Goal: Information Seeking & Learning: Learn about a topic

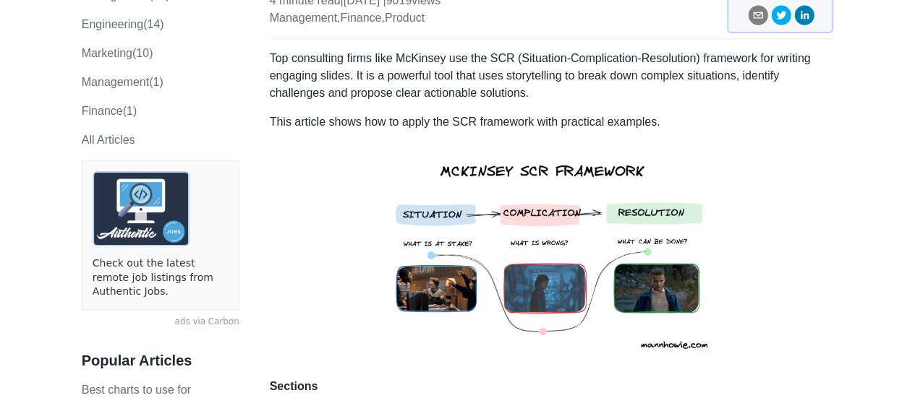
scroll to position [72, 0]
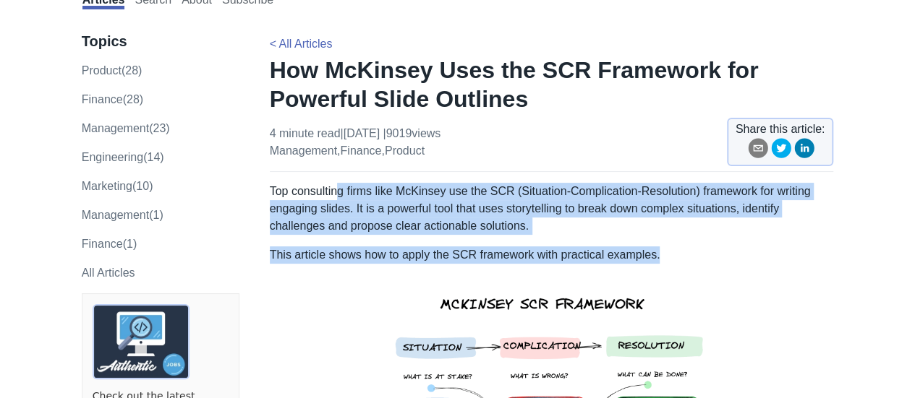
drag, startPoint x: 382, startPoint y: 192, endPoint x: 657, endPoint y: 240, distance: 279.6
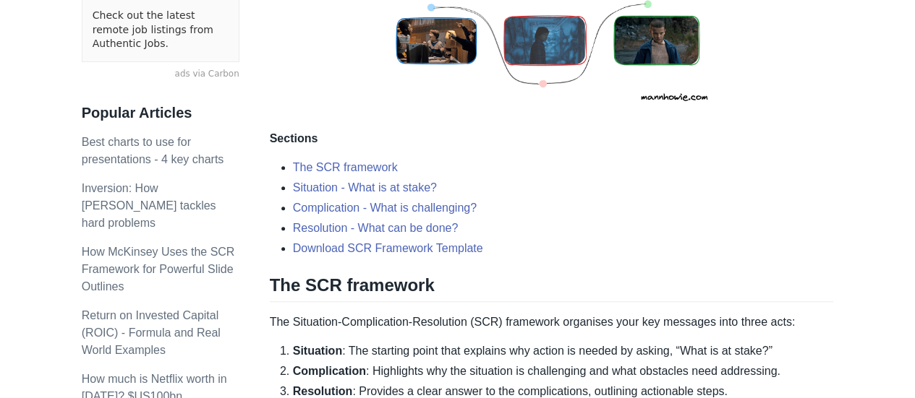
scroll to position [578, 0]
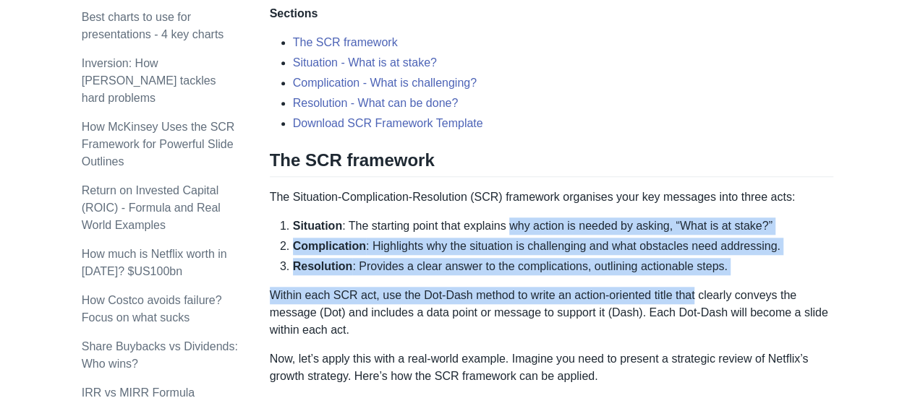
drag, startPoint x: 506, startPoint y: 231, endPoint x: 696, endPoint y: 301, distance: 202.0
click at [696, 301] on p "Within each SCR act, use the Dot-Dash method to write an action-oriented title …" at bounding box center [552, 313] width 564 height 52
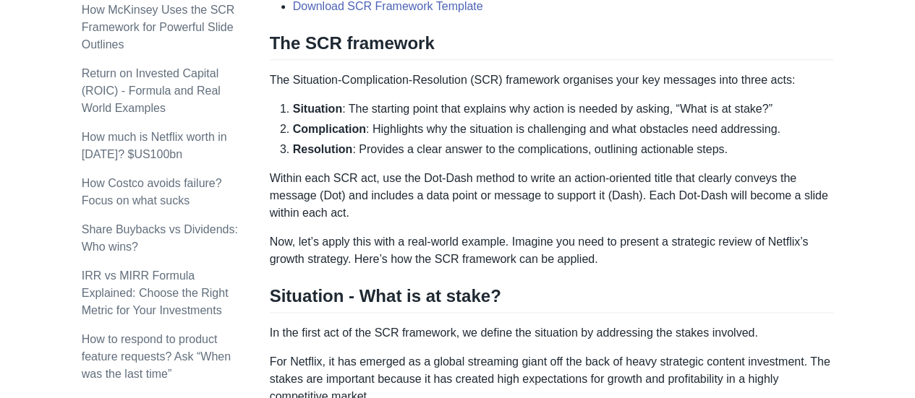
scroll to position [723, 0]
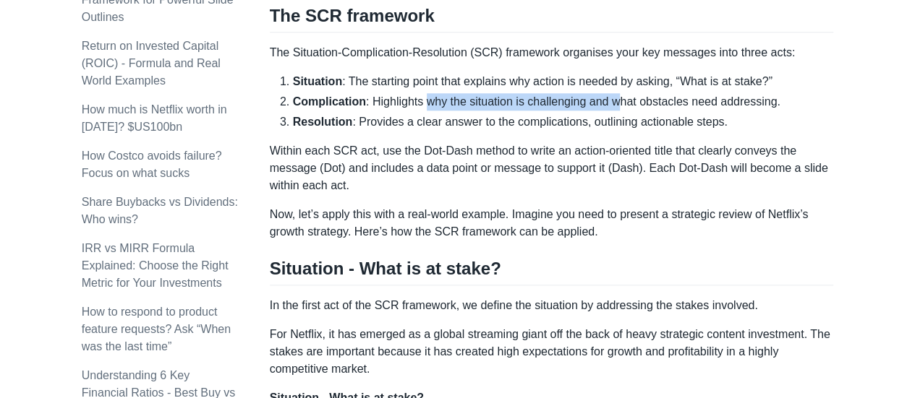
drag, startPoint x: 425, startPoint y: 102, endPoint x: 619, endPoint y: 100, distance: 193.8
click at [619, 100] on li "Complication : Highlights why the situation is challenging and what obstacles n…" at bounding box center [563, 101] width 541 height 17
click at [614, 149] on p "Within each SCR act, use the Dot-Dash method to write an action-oriented title …" at bounding box center [552, 168] width 564 height 52
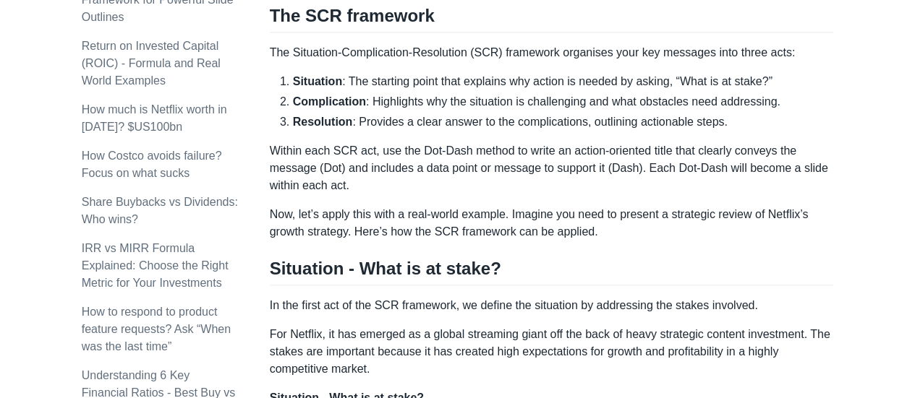
click at [609, 168] on p "Within each SCR act, use the Dot-Dash method to write an action-oriented title …" at bounding box center [552, 168] width 564 height 52
drag, startPoint x: 301, startPoint y: 144, endPoint x: 407, endPoint y: 142, distance: 106.3
click at [309, 144] on p "Within each SCR act, use the Dot-Dash method to write an action-oriented title …" at bounding box center [552, 168] width 564 height 52
drag, startPoint x: 407, startPoint y: 142, endPoint x: 536, endPoint y: 158, distance: 130.3
click at [536, 158] on p "Within each SCR act, use the Dot-Dash method to write an action-oriented title …" at bounding box center [552, 168] width 564 height 52
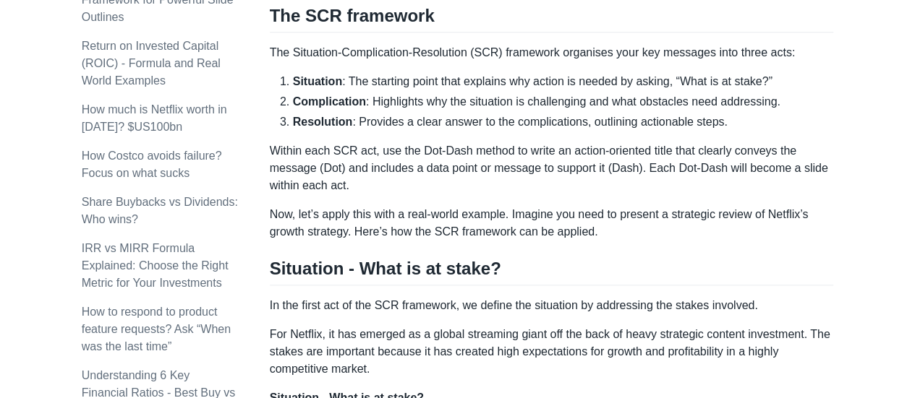
click at [487, 208] on p "Now, let’s apply this with a real-world example. Imagine you need to present a …" at bounding box center [552, 223] width 564 height 35
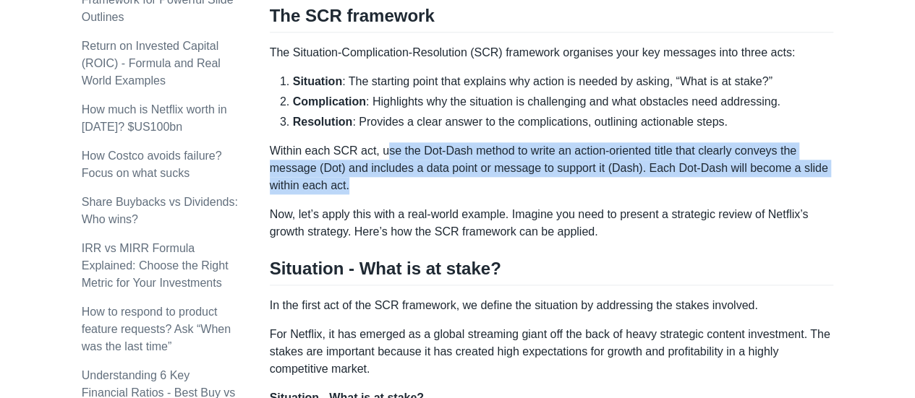
drag, startPoint x: 382, startPoint y: 150, endPoint x: 633, endPoint y: 192, distance: 254.4
click at [633, 192] on p "Within each SCR act, use the Dot-Dash method to write an action-oriented title …" at bounding box center [552, 168] width 564 height 52
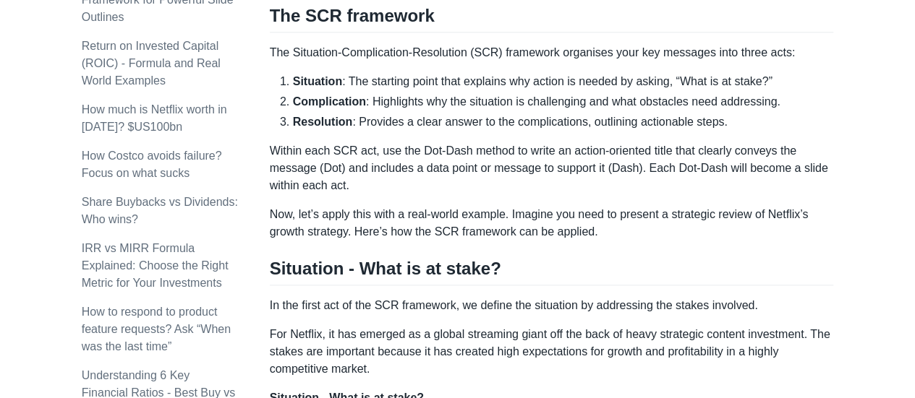
click at [633, 190] on p "Within each SCR act, use the Dot-Dash method to write an action-oriented title …" at bounding box center [552, 168] width 564 height 52
click at [630, 189] on p "Within each SCR act, use the Dot-Dash method to write an action-oriented title …" at bounding box center [552, 168] width 564 height 52
click at [405, 179] on p "Within each SCR act, use the Dot-Dash method to write an action-oriented title …" at bounding box center [552, 168] width 564 height 52
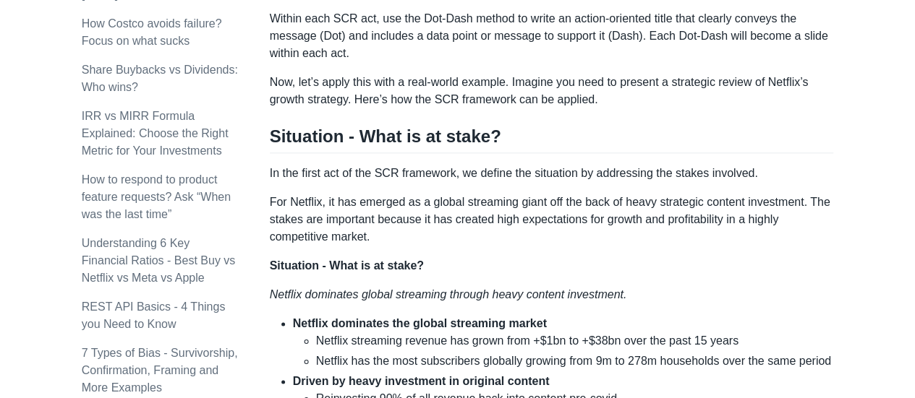
scroll to position [868, 0]
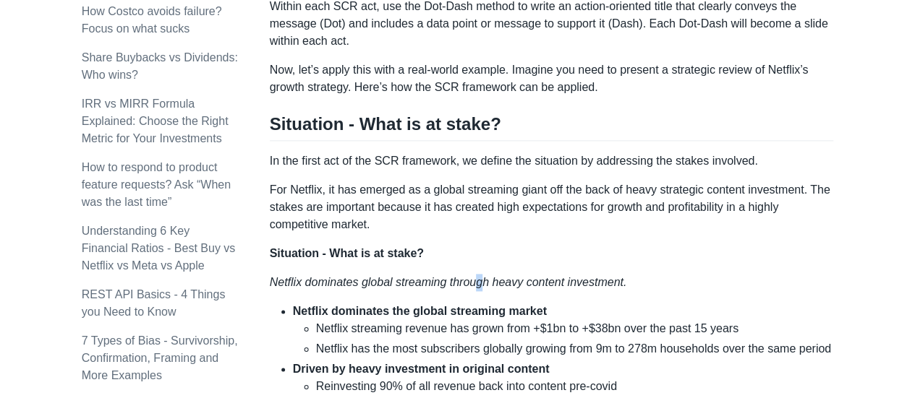
click at [479, 276] on em "Netflix dominates global streaming through heavy content investment." at bounding box center [448, 282] width 357 height 12
click at [486, 249] on p "Situation - What is at stake?" at bounding box center [552, 253] width 564 height 17
click at [645, 228] on p "For Netflix, it has emerged as a global streaming giant off the back of heavy s…" at bounding box center [552, 207] width 564 height 52
click at [524, 260] on p "Situation - What is at stake?" at bounding box center [552, 253] width 564 height 17
click at [477, 284] on em "Netflix dominates global streaming through heavy content investment." at bounding box center [448, 282] width 357 height 12
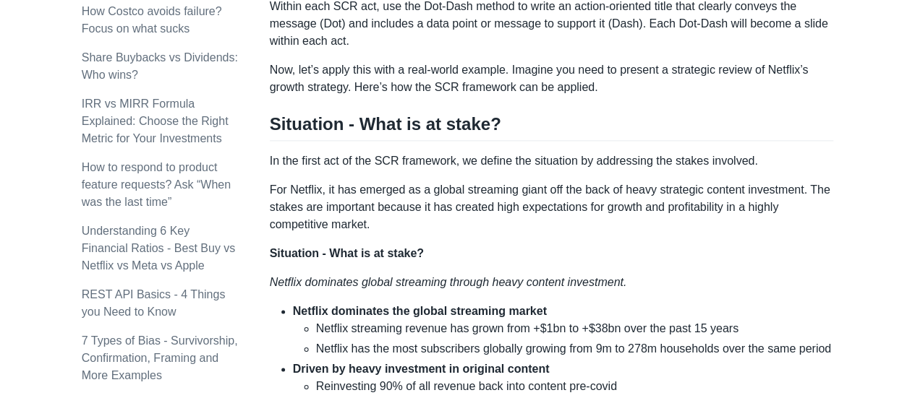
click at [476, 280] on em "Netflix dominates global streaming through heavy content investment." at bounding box center [448, 282] width 357 height 12
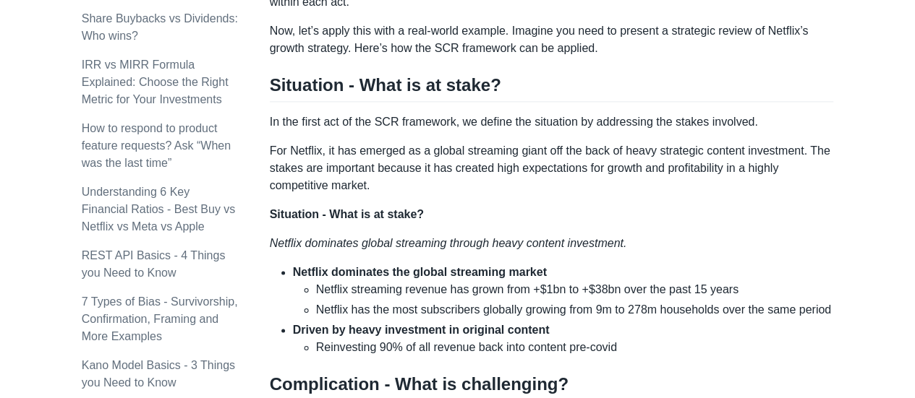
scroll to position [1012, 0]
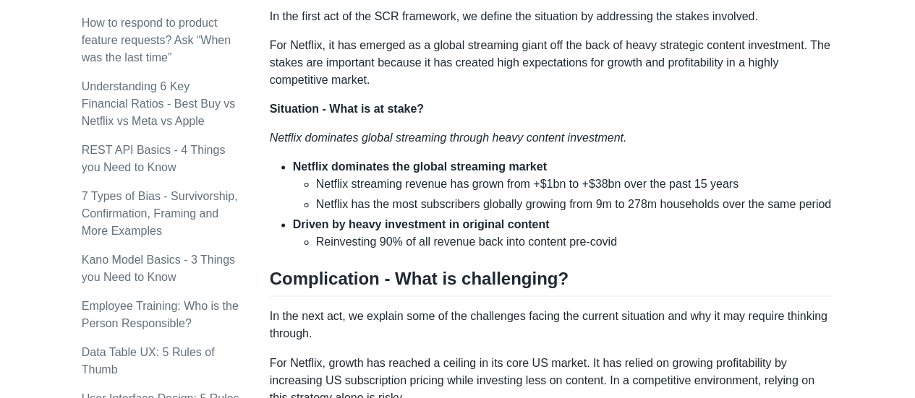
scroll to position [1012, 0]
